Goal: Task Accomplishment & Management: Manage account settings

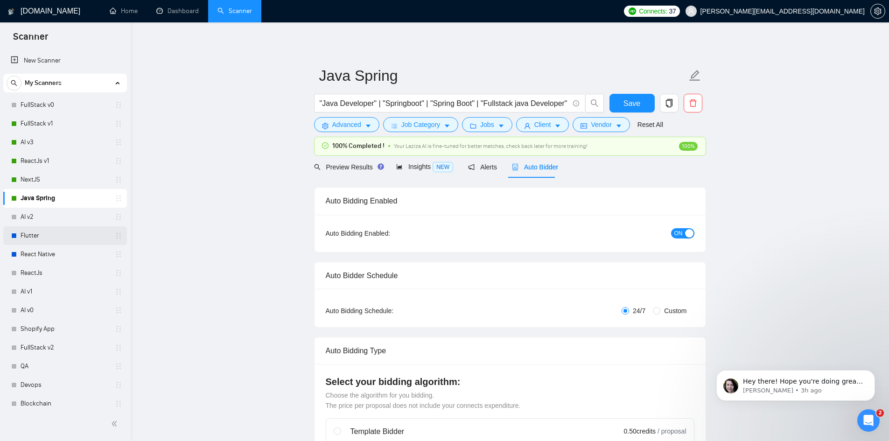
click at [87, 233] on link "Flutter" at bounding box center [65, 235] width 89 height 19
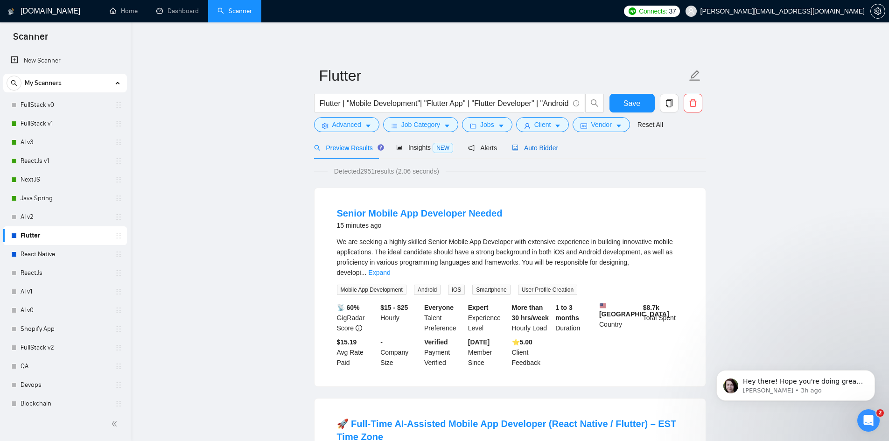
click at [539, 151] on span "Auto Bidder" at bounding box center [535, 147] width 46 height 7
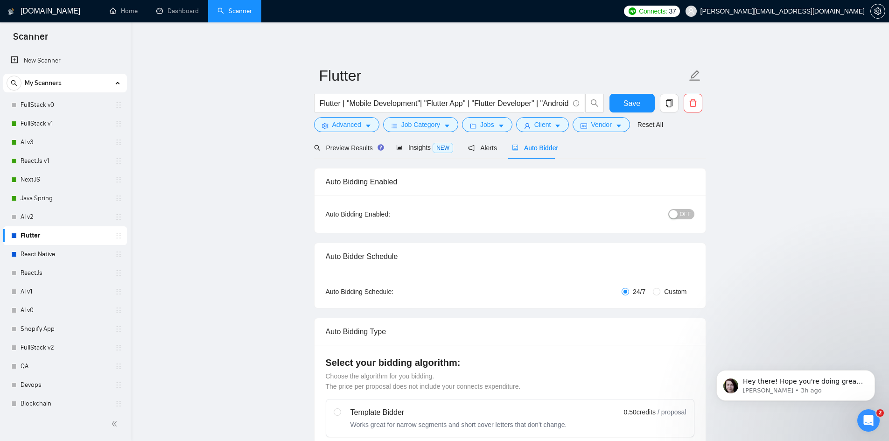
checkbox input "true"
click at [687, 212] on span "OFF" at bounding box center [685, 214] width 11 height 10
click at [630, 102] on span "Save" at bounding box center [631, 104] width 17 height 12
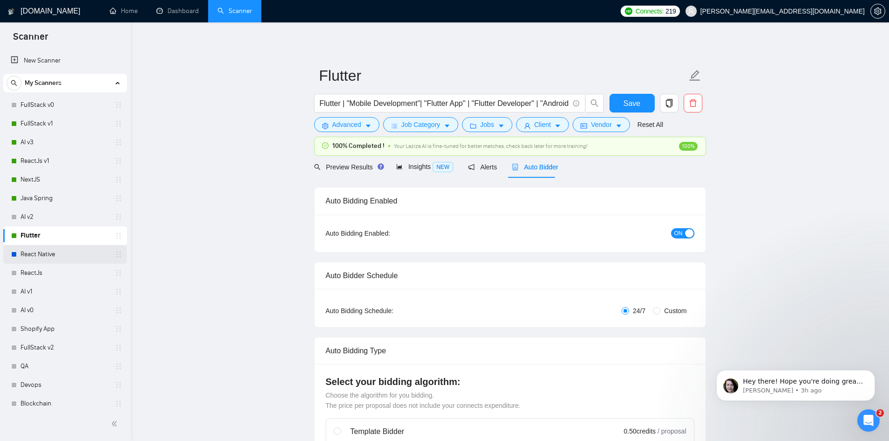
click at [69, 255] on link "React Native" at bounding box center [65, 254] width 89 height 19
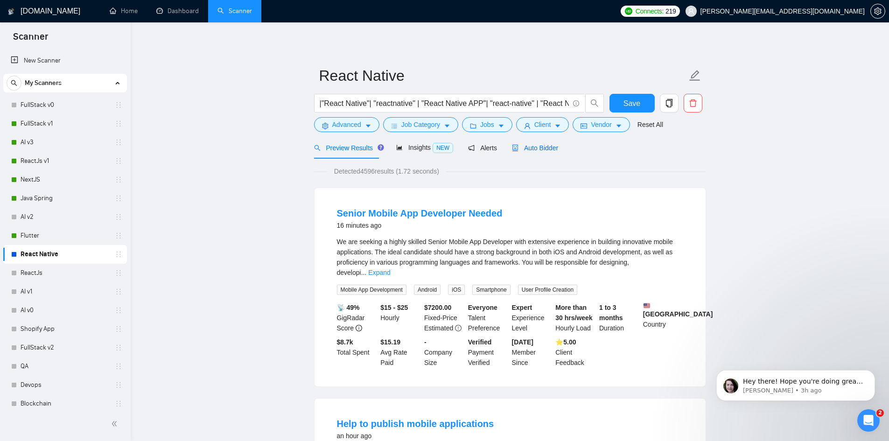
click at [530, 146] on span "Auto Bidder" at bounding box center [535, 147] width 46 height 7
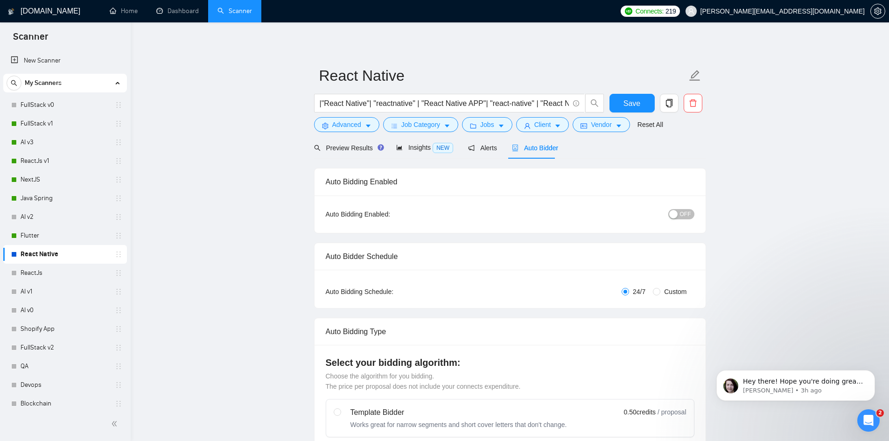
checkbox input "true"
click at [684, 213] on span "OFF" at bounding box center [685, 214] width 11 height 10
click at [633, 101] on span "Save" at bounding box center [631, 104] width 17 height 12
